Goal: Task Accomplishment & Management: Manage account settings

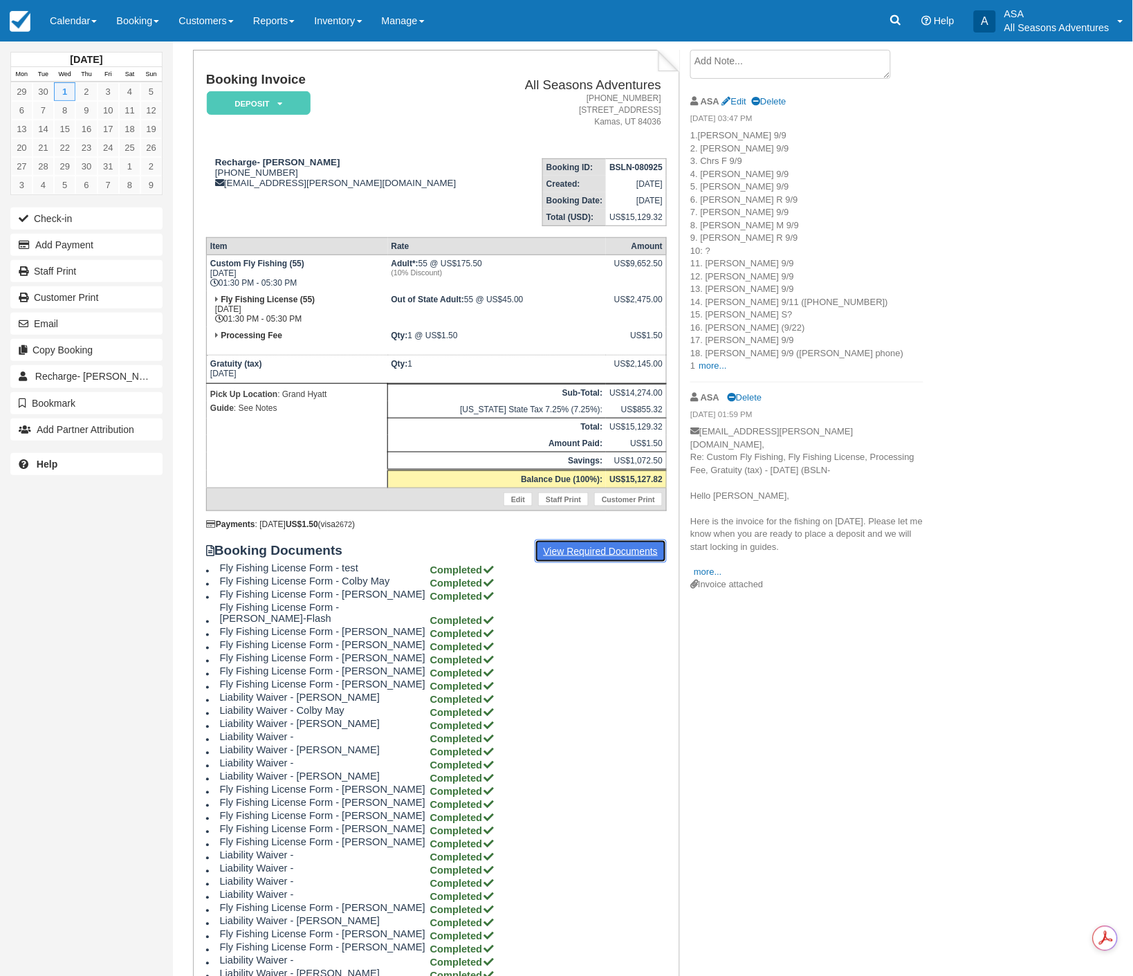
click at [626, 544] on link "View Required Documents" at bounding box center [601, 551] width 133 height 24
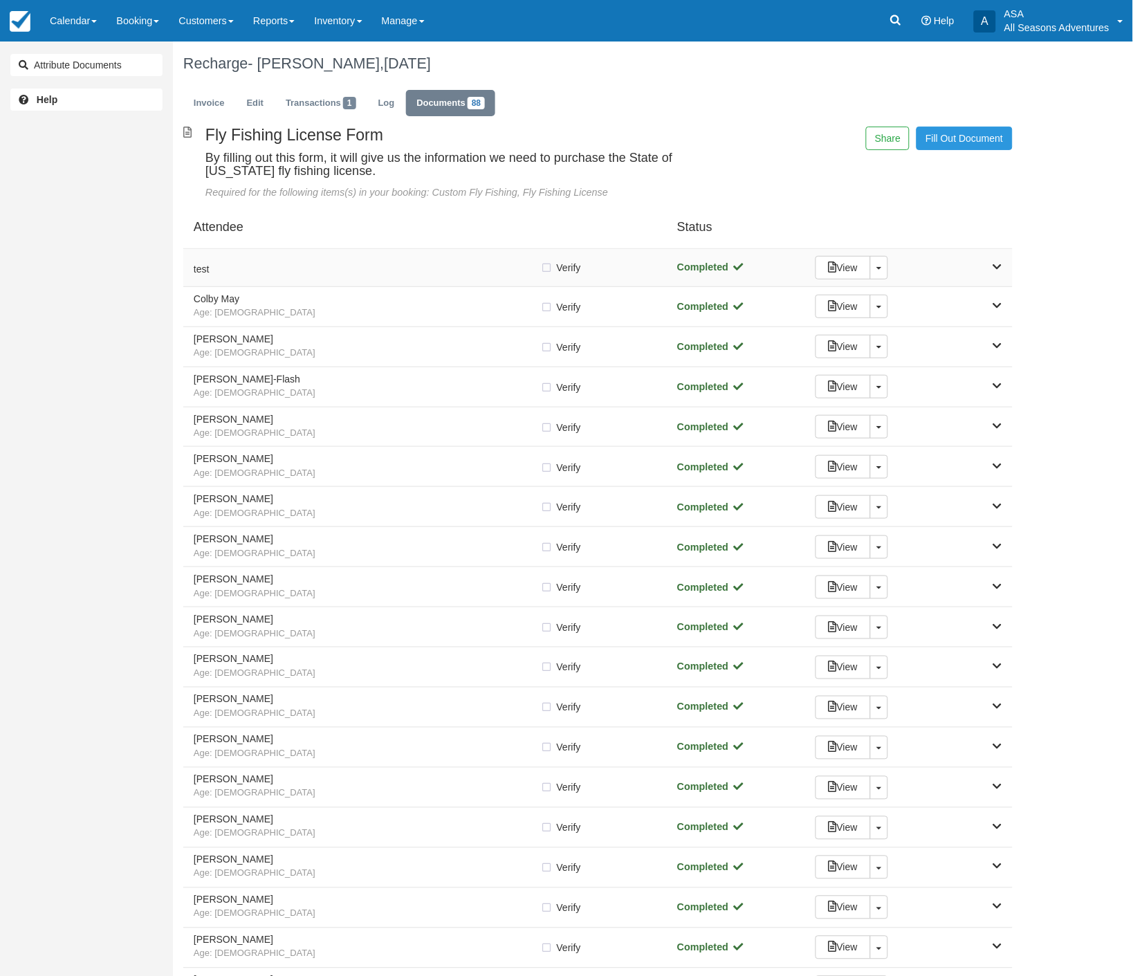
click at [1003, 261] on div "View Toggle Dropdown Detach" at bounding box center [908, 268] width 207 height 24
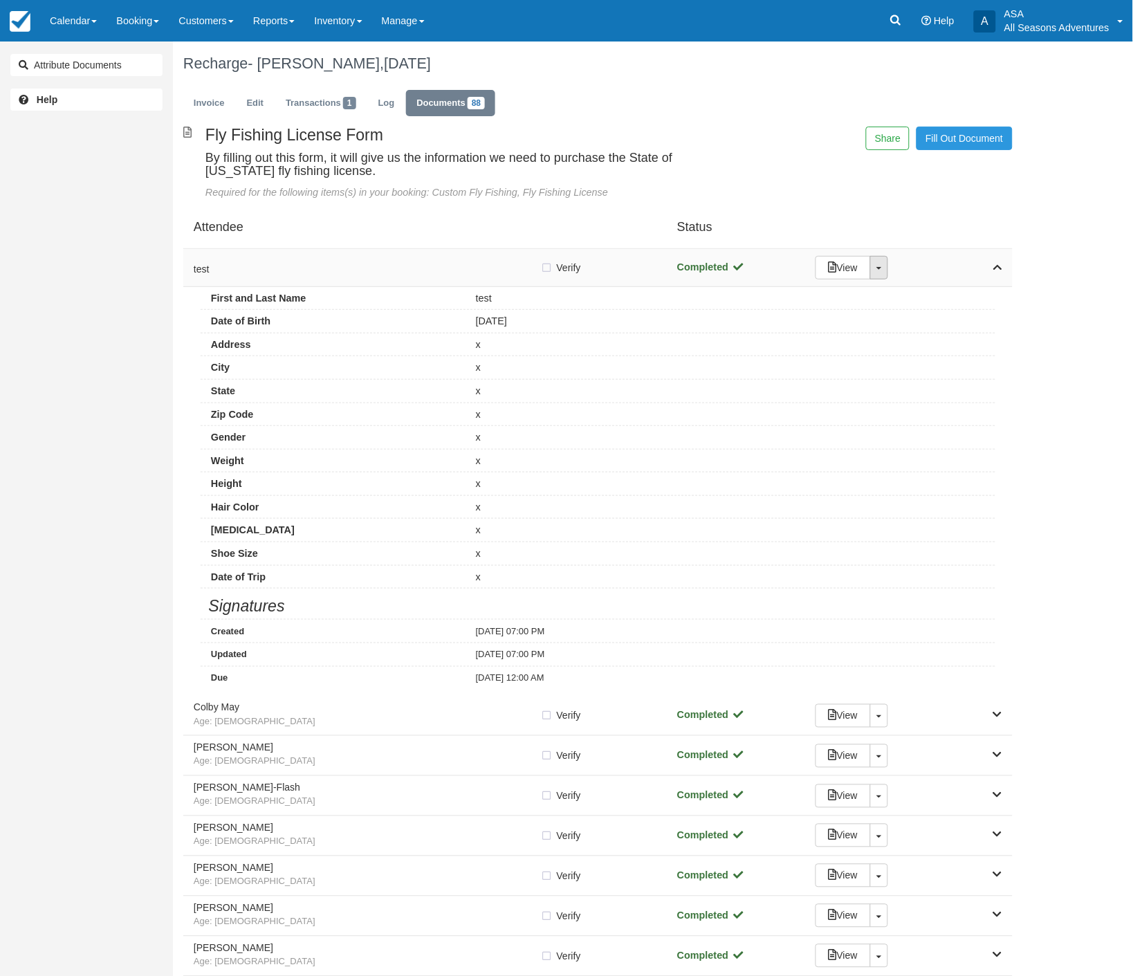
click at [886, 268] on link "Toggle Dropdown" at bounding box center [879, 268] width 18 height 24
click at [842, 299] on link "Detach" at bounding box center [860, 297] width 89 height 33
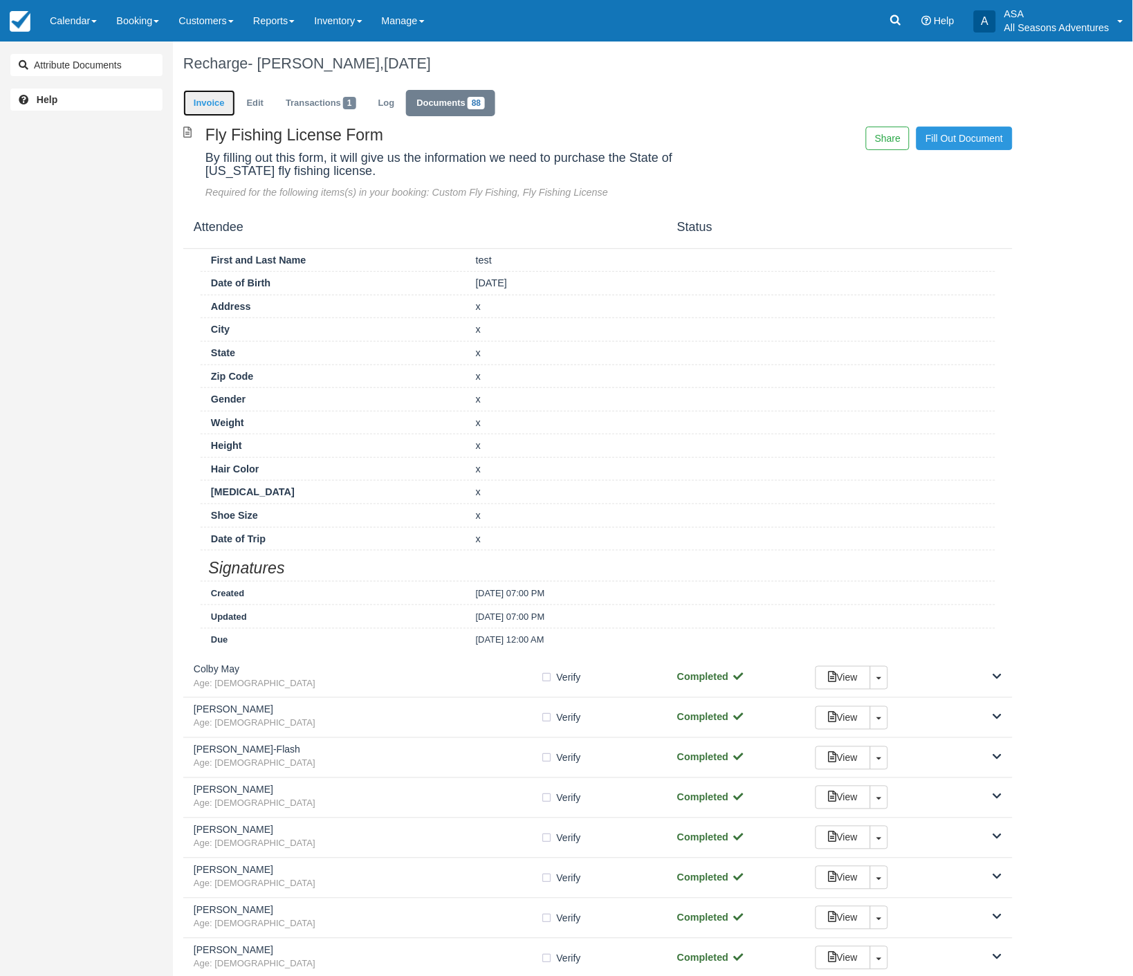
click at [203, 102] on link "Invoice" at bounding box center [209, 103] width 52 height 27
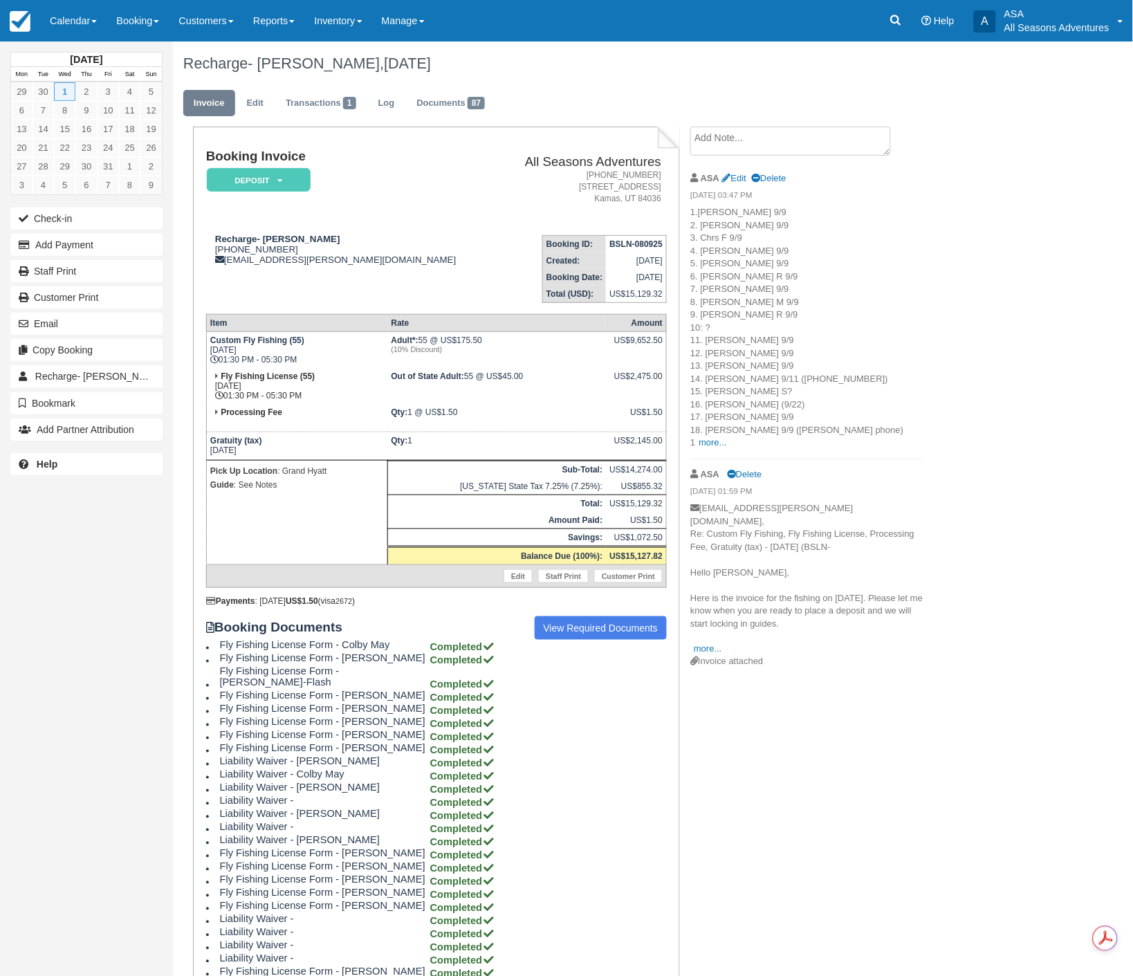
click at [626, 81] on div "Recharge- [PERSON_NAME], [DATE]" at bounding box center [598, 63] width 850 height 44
